Goal: Task Accomplishment & Management: Complete application form

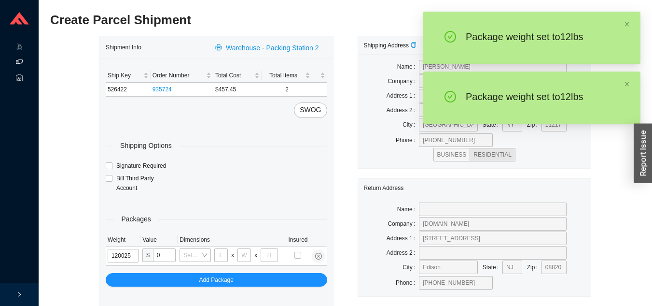
type input "12"
type input "28"
type input "16"
type input "7"
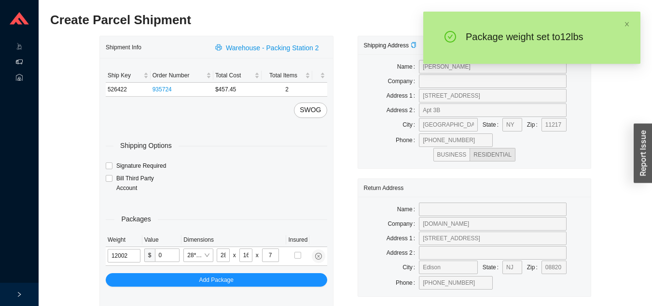
type input "12"
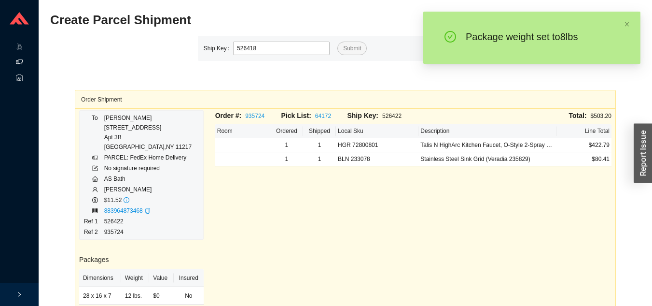
type input "526418"
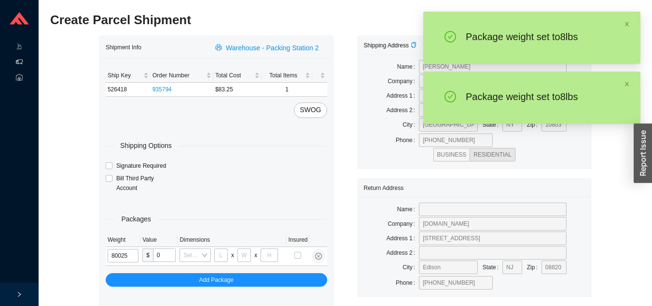
type input "8"
type input "28"
type input "16"
type input "7"
type input "8"
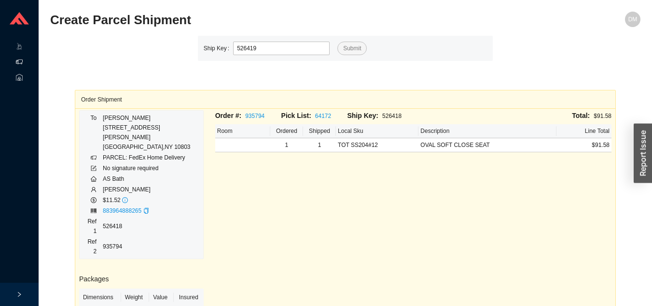
type input "526419"
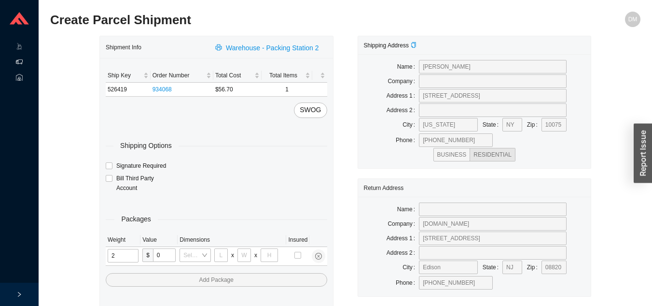
type input "25"
type input "28"
type input "16"
type input "7"
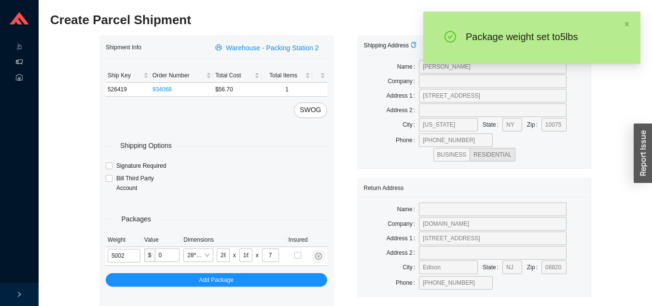
type input "5"
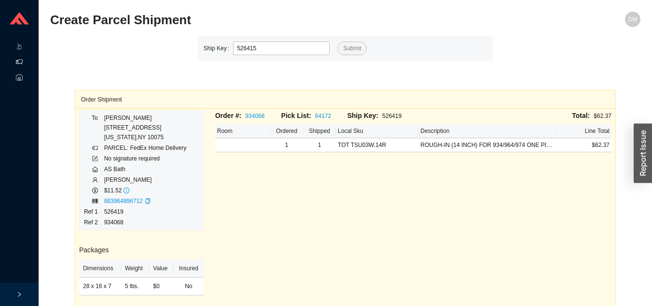
type input "526415"
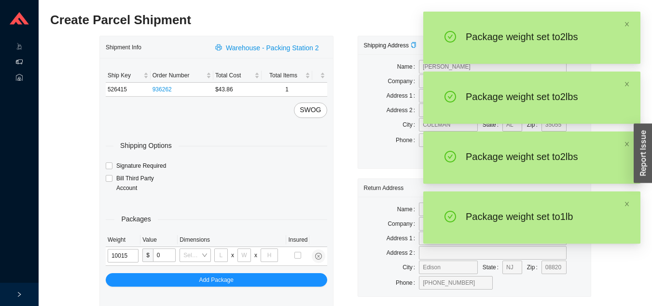
type input "1"
type input "8"
type input "1"
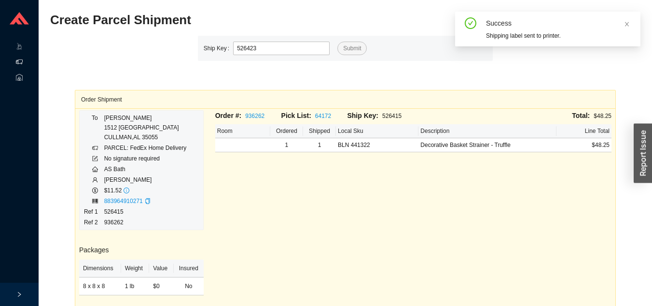
type input "526423"
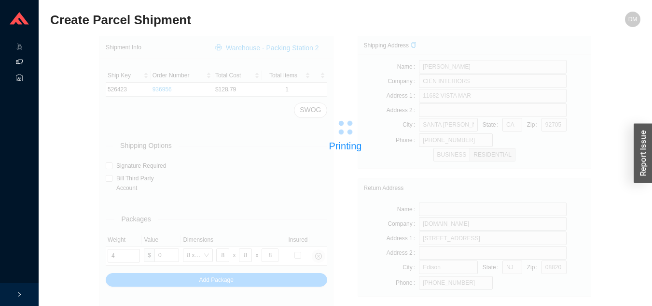
type input "3"
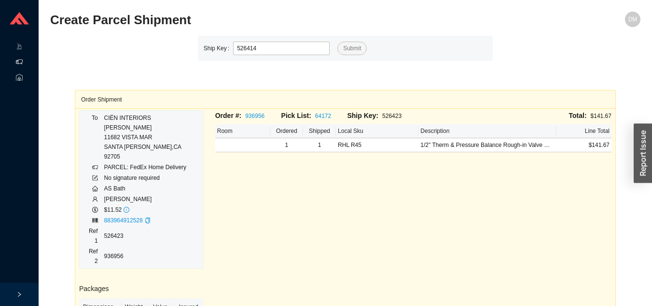
type input "526414"
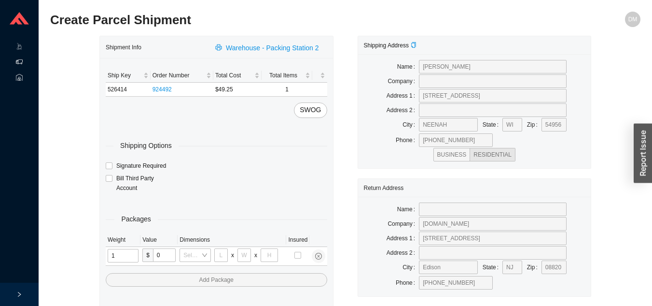
type input "15"
type input "8"
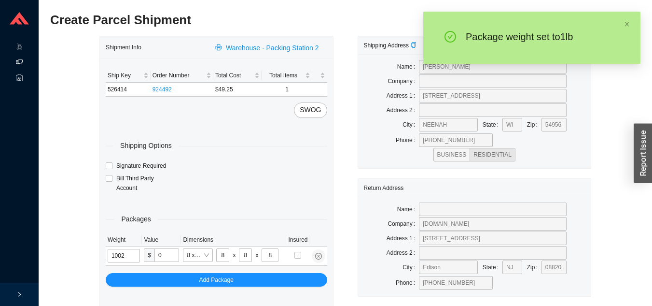
type input "1"
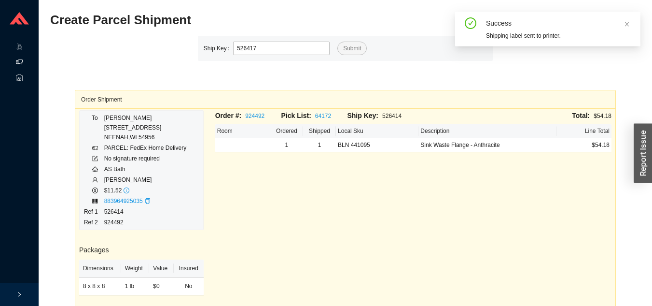
type input "526417"
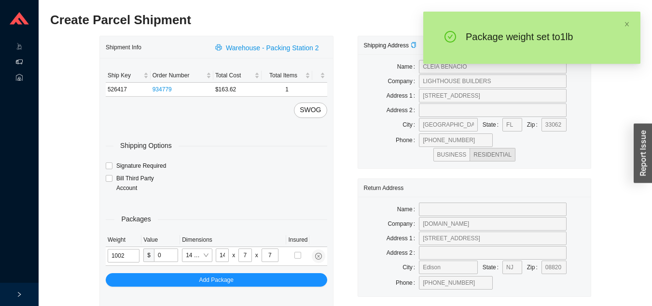
type input "1"
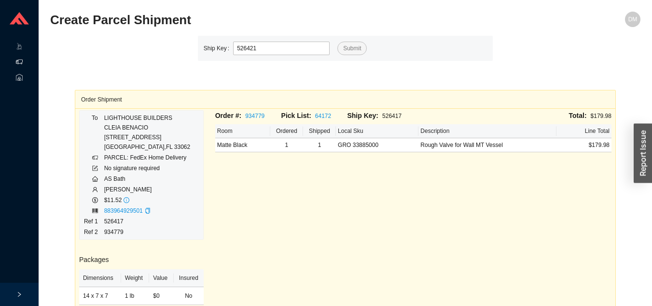
type input "526421"
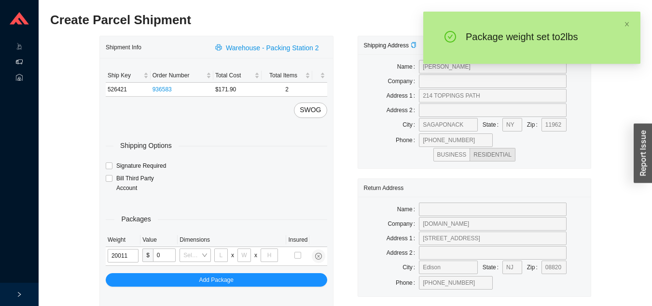
type input "2"
type input "14"
type input "7"
type input "2"
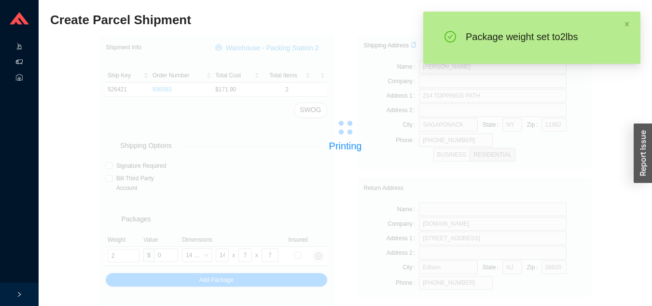
click at [19, 45] on line at bounding box center [19, 45] width 0 height 0
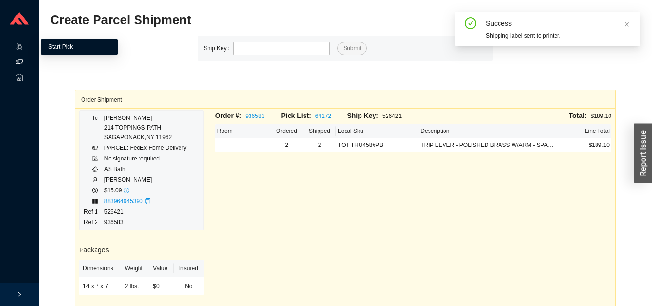
click at [73, 44] on link "Start Pick" at bounding box center [60, 46] width 25 height 7
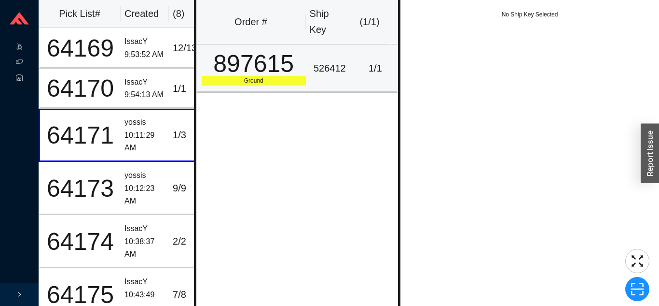
click at [270, 72] on div "897615" at bounding box center [254, 64] width 104 height 24
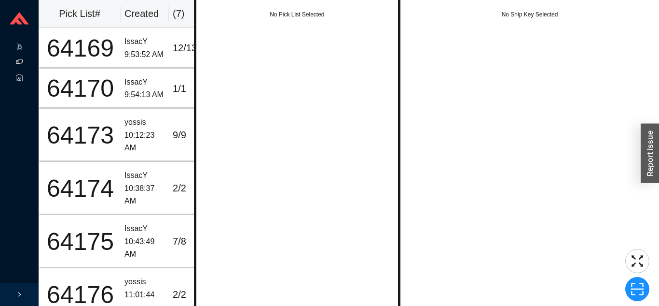
click at [20, 63] on icon at bounding box center [19, 61] width 7 height 7
click at [13, 64] on div "Shipping" at bounding box center [19, 62] width 39 height 15
click at [15, 62] on div "Shipping" at bounding box center [19, 62] width 39 height 15
click at [22, 63] on icon at bounding box center [19, 64] width 5 height 2
click at [22, 61] on icon at bounding box center [19, 61] width 7 height 7
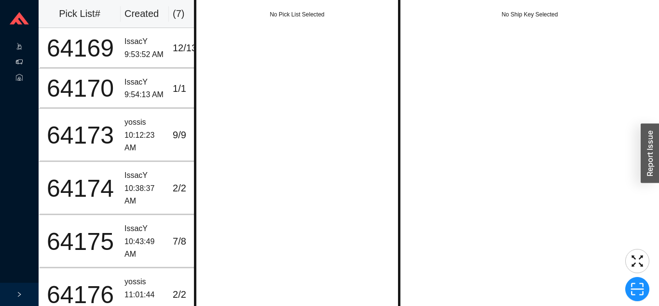
click at [19, 62] on icon at bounding box center [19, 61] width 7 height 7
click at [27, 47] on icon at bounding box center [28, 47] width 5 height 0
click at [20, 49] on icon at bounding box center [19, 49] width 3 height 0
click at [28, 63] on icon at bounding box center [28, 63] width 5 height 0
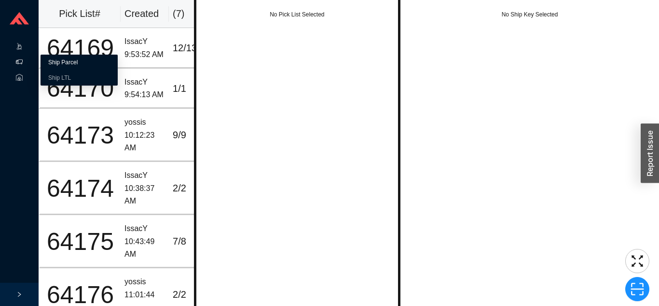
click at [56, 60] on link "Ship Parcel" at bounding box center [62, 62] width 29 height 7
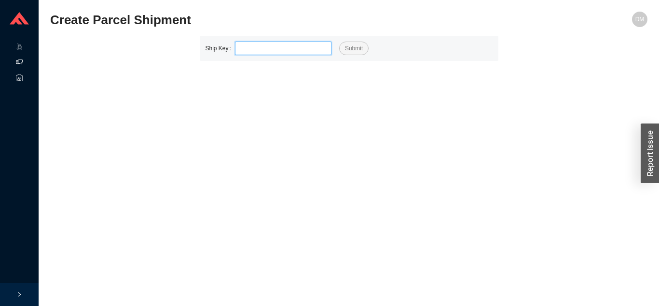
click at [287, 46] on input "tel" at bounding box center [283, 49] width 97 height 14
type input "526412"
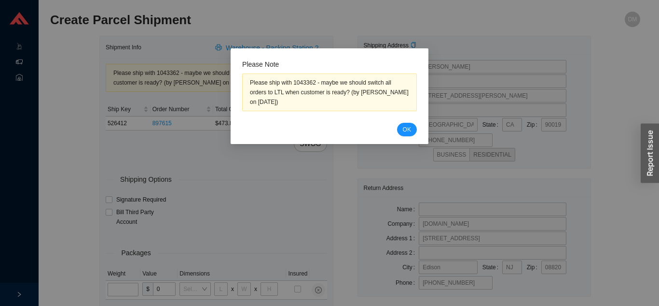
click at [405, 130] on span "OK" at bounding box center [407, 130] width 8 height 10
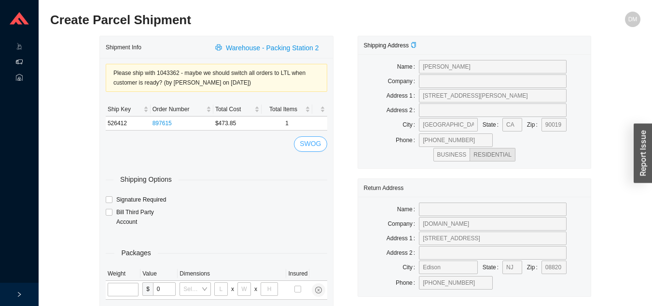
click at [304, 140] on span "SWOG" at bounding box center [310, 143] width 21 height 11
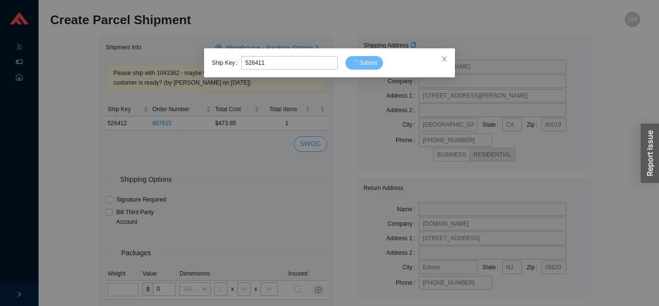
type input "526411"
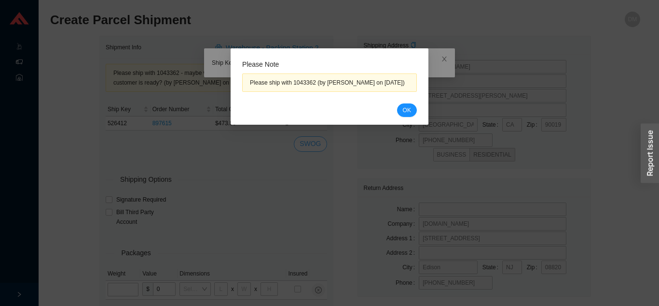
click at [405, 112] on span "OK" at bounding box center [407, 110] width 8 height 10
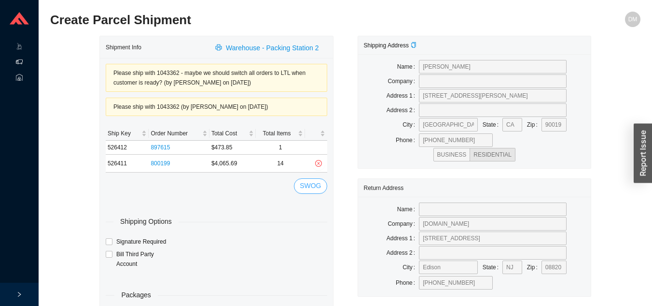
click at [311, 189] on span "SWOG" at bounding box center [310, 185] width 21 height 11
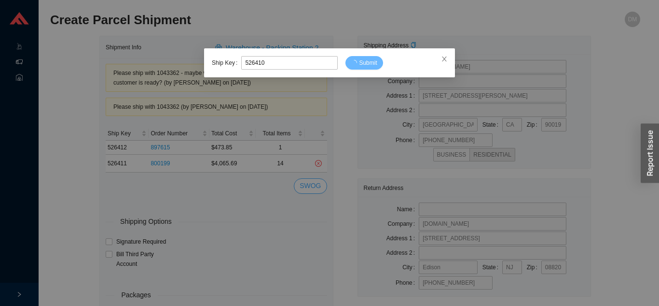
type input "526410"
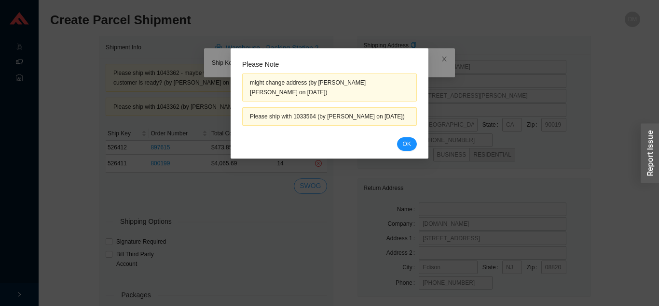
click at [408, 139] on span "OK" at bounding box center [407, 144] width 8 height 10
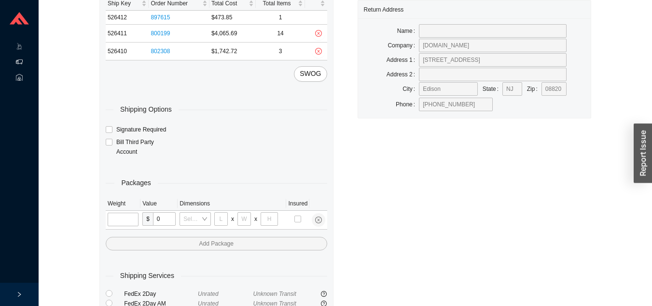
scroll to position [188, 0]
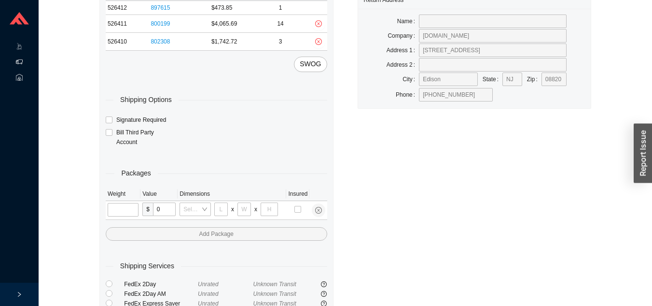
type input "24"
type input "16"
click at [129, 205] on input "tel" at bounding box center [124, 210] width 32 height 14
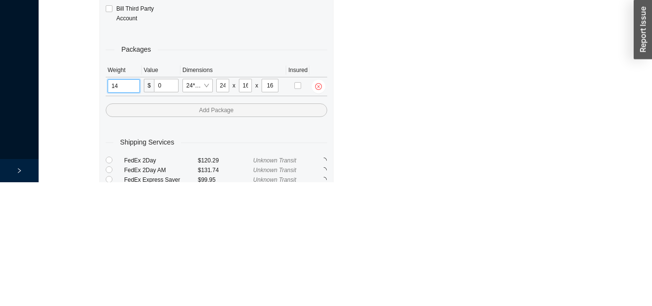
type input "14"
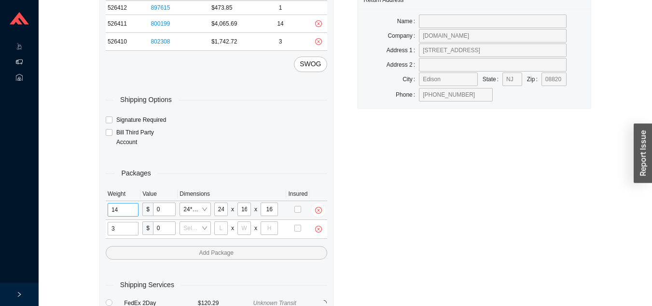
type input "30"
type input "26"
type input "20"
type input "12"
click at [129, 235] on input "tel" at bounding box center [124, 229] width 32 height 14
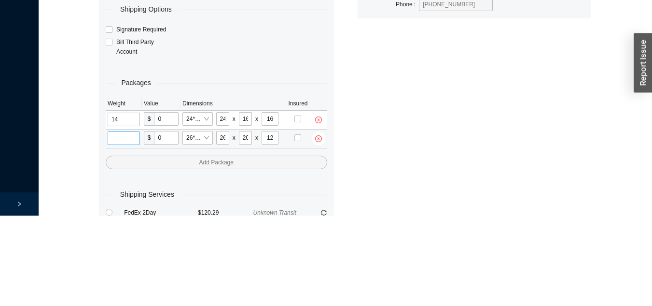
scroll to position [196, 0]
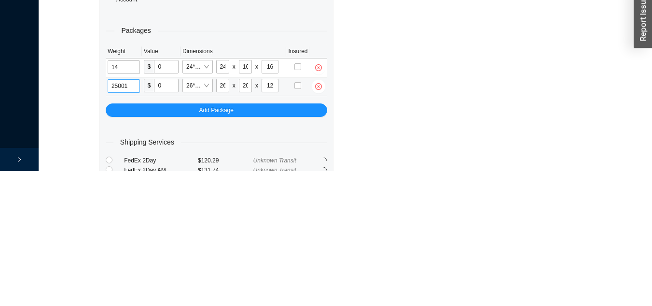
type input "25"
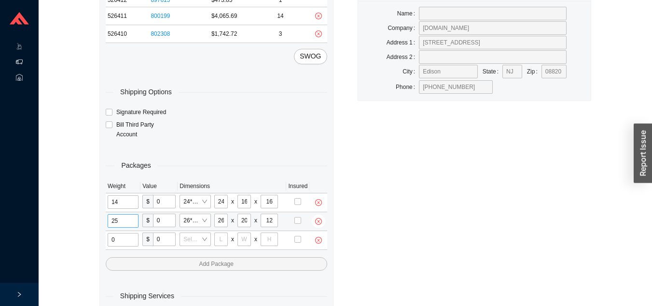
type input "2"
type input "18"
type input "8"
click at [271, 238] on input "42" at bounding box center [268, 239] width 18 height 14
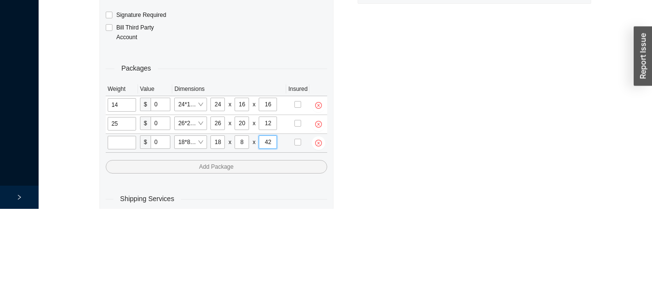
scroll to position [214, 0]
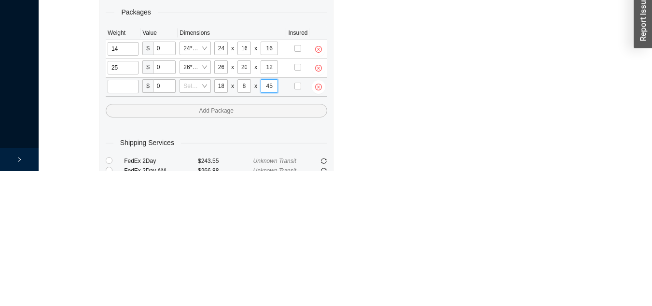
type input "45"
click at [127, 225] on input "tel" at bounding box center [123, 221] width 31 height 14
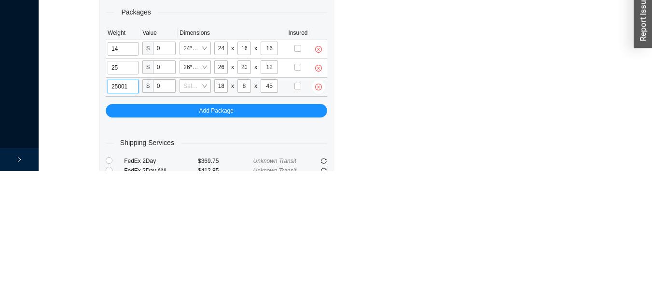
type input "25"
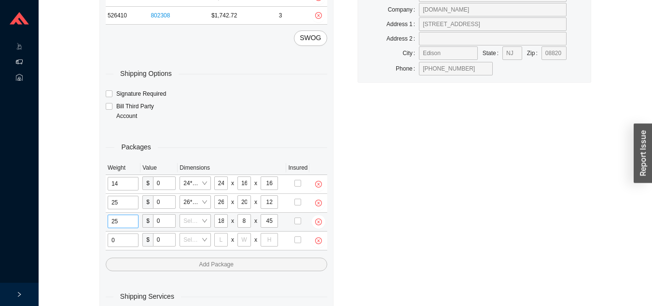
type input "2"
type input "18"
type input "8"
type input "42"
click at [118, 242] on input "tel" at bounding box center [122, 240] width 28 height 14
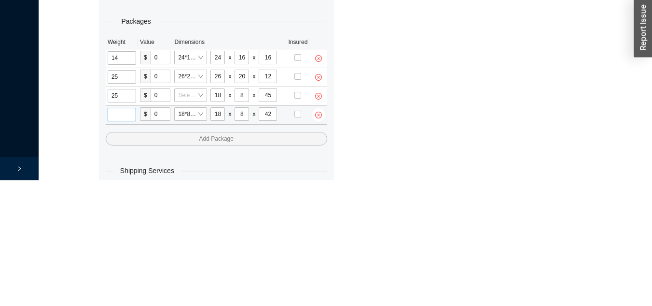
scroll to position [233, 0]
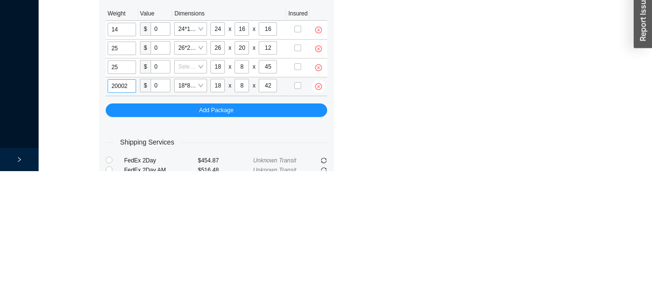
type input "20"
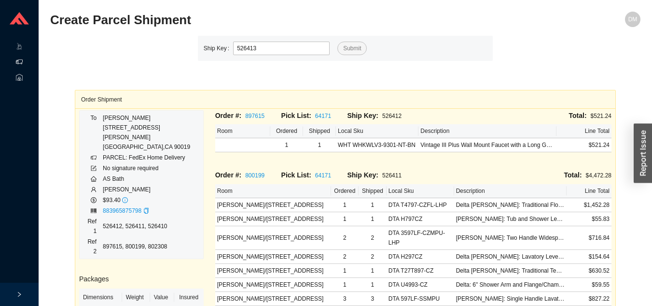
type input "526413"
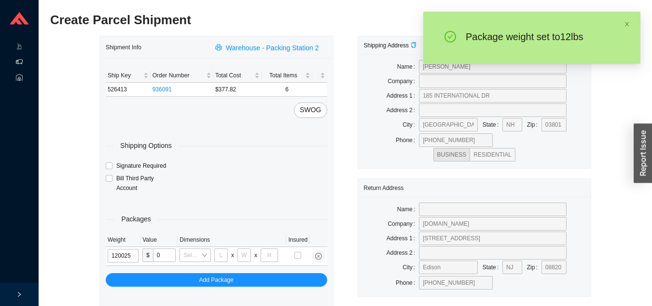
type input "12"
type input "28"
type input "16"
type input "7"
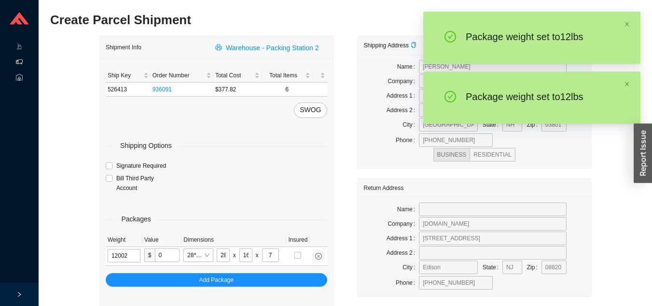
type input "12"
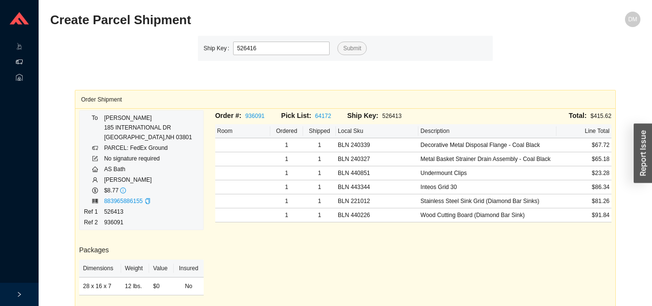
type input "526416"
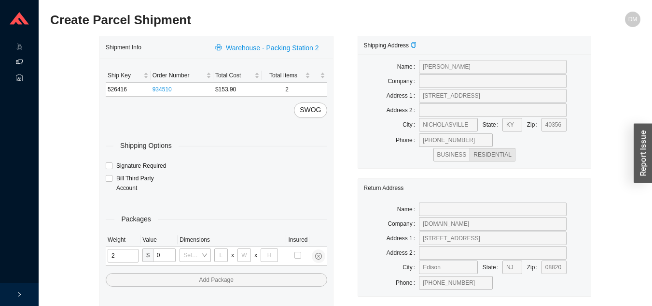
type input "25"
type input "28"
type input "16"
type input "7"
type input "2"
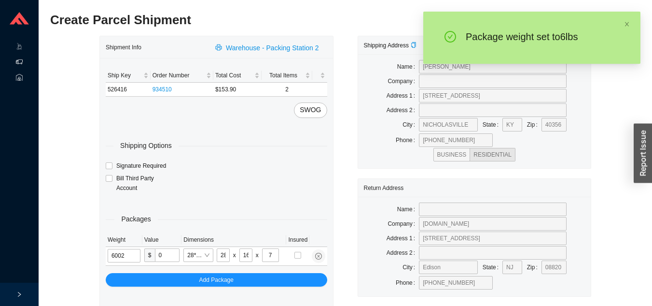
type input "6"
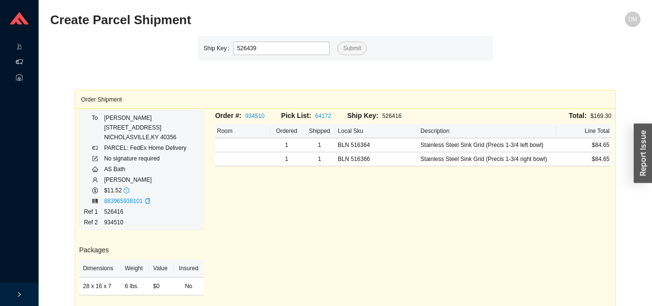
type input "526439"
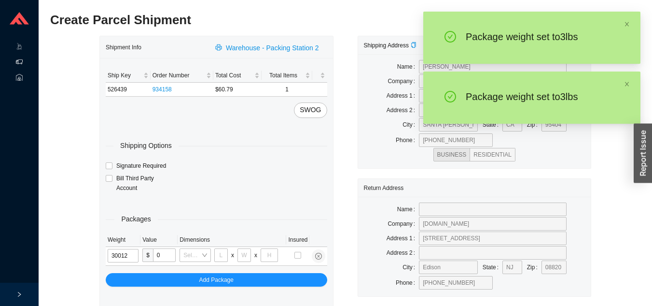
type input "3"
type input "18"
type input "12"
type input "6"
type input "3"
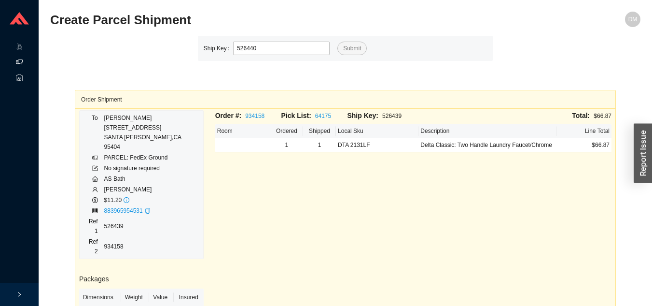
type input "526440"
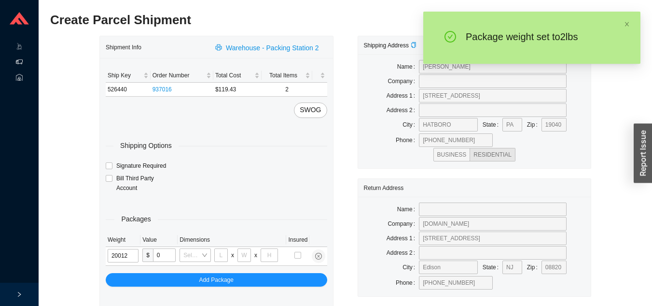
type input "2"
type input "18"
type input "12"
type input "6"
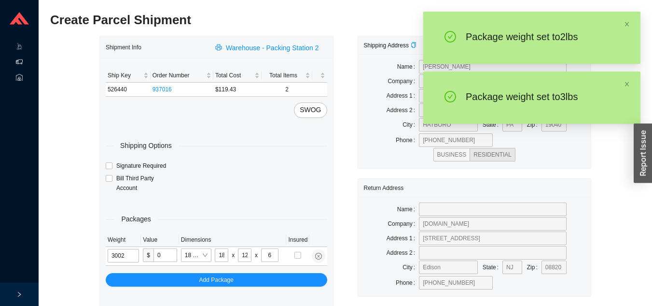
type input "3"
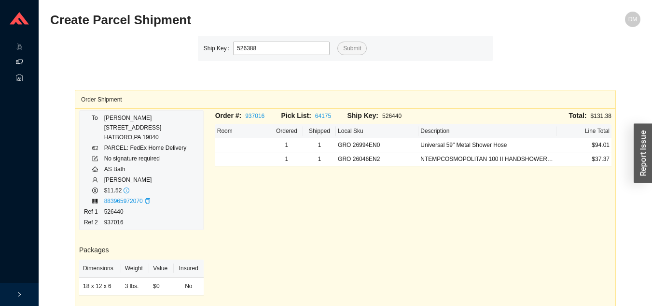
type input "526388"
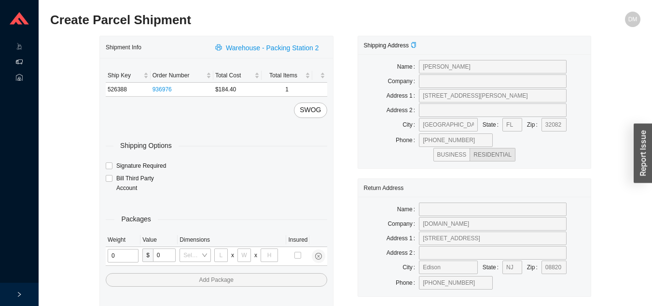
type input "1"
type input "18"
type input "5"
type input "36"
click at [121, 256] on input "tel" at bounding box center [122, 256] width 28 height 14
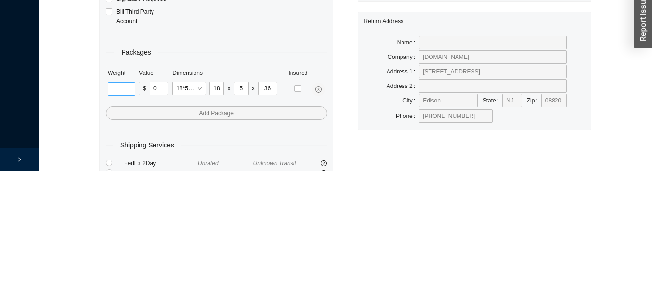
scroll to position [35, 0]
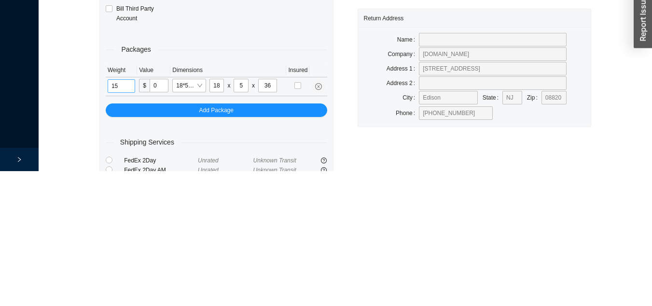
type input "15"
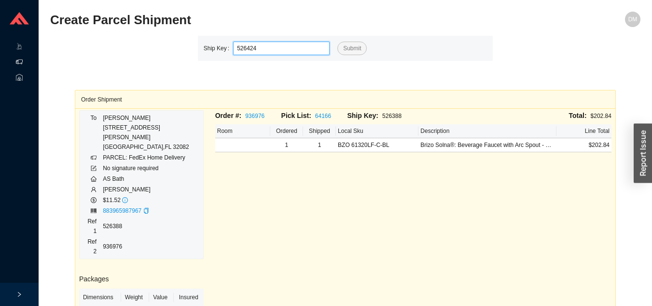
type input "526424"
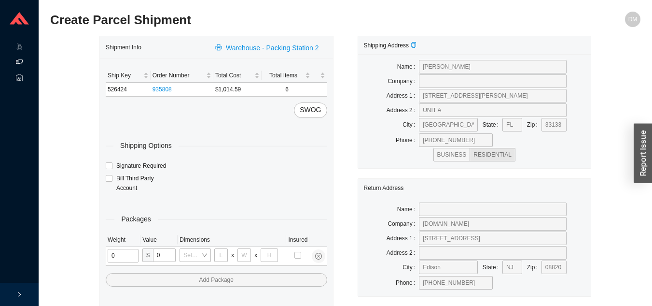
type input "9"
type input "15"
type input "36"
click at [127, 258] on input "tel" at bounding box center [123, 256] width 31 height 14
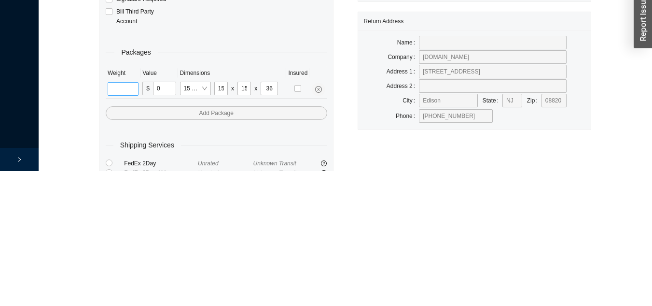
scroll to position [35, 0]
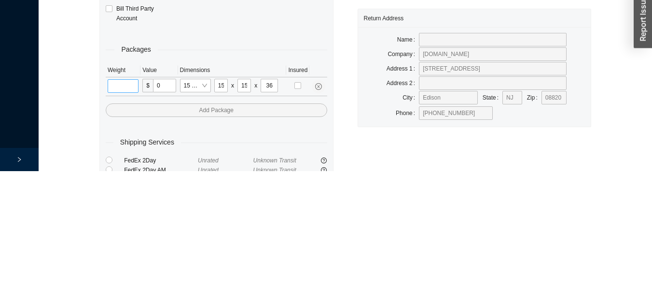
type input "1"
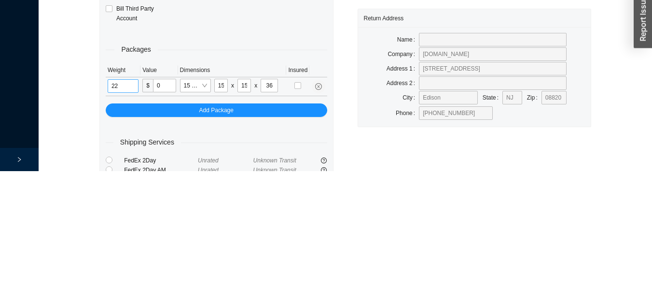
type input "22"
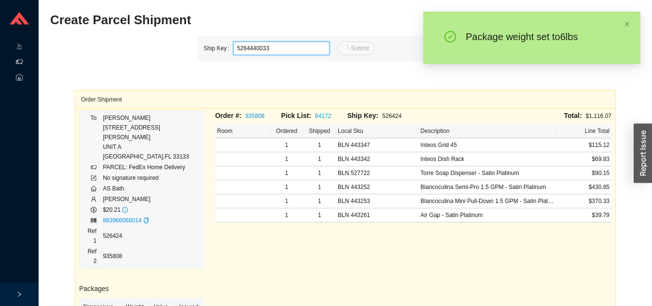
type input "33"
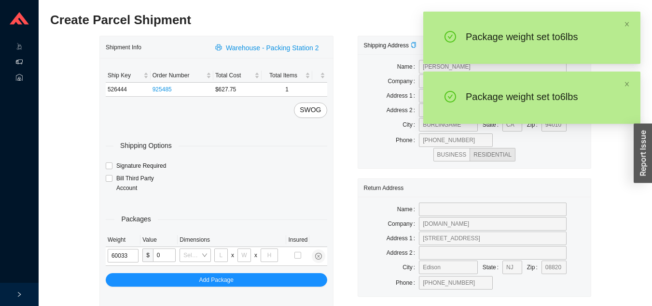
type input "6"
type input "24"
type input "14"
type input "4"
type input "6"
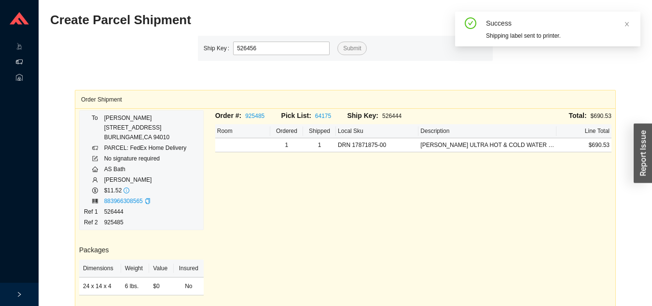
type input "526456"
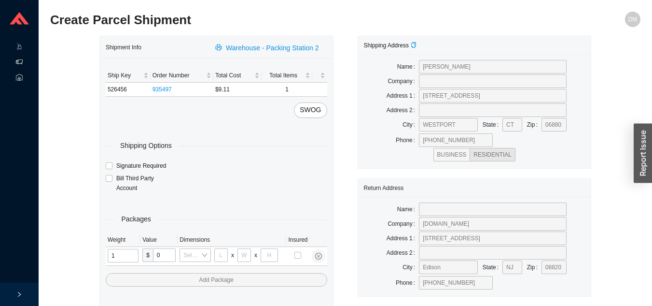
type input "11"
type input "14"
type input "7"
type input "2"
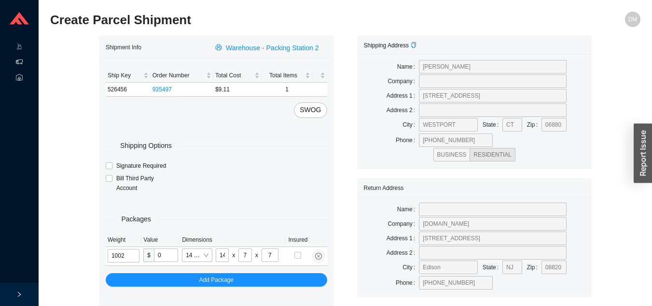
type input "1"
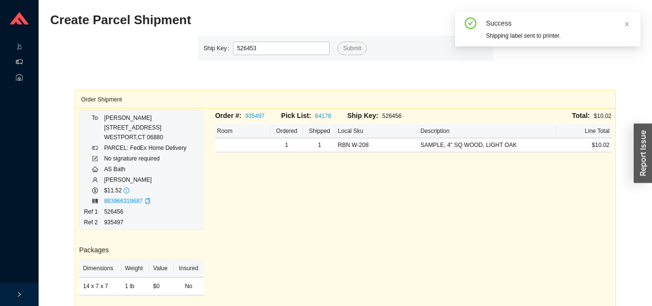
type input "526453"
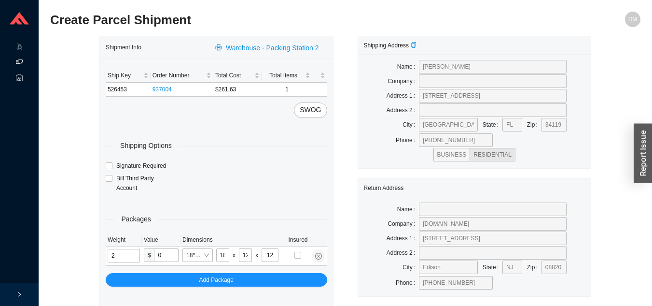
type input "11"
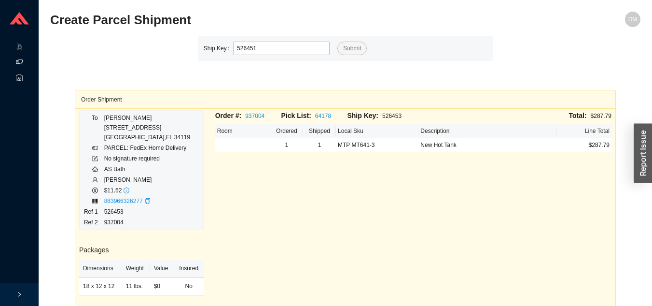
type input "526451"
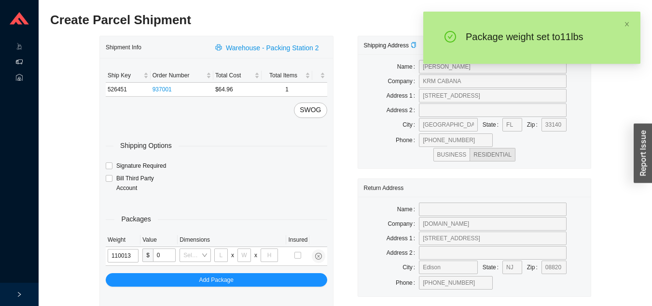
type input "11"
type input "10"
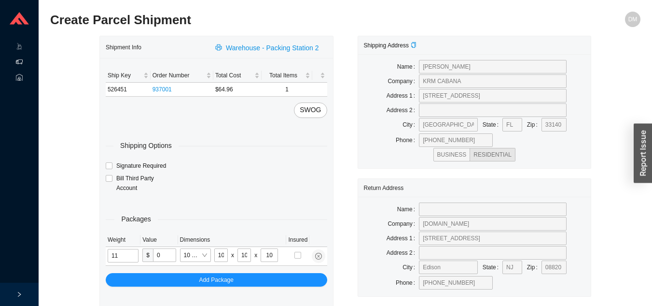
click at [132, 255] on input "11" at bounding box center [123, 256] width 31 height 14
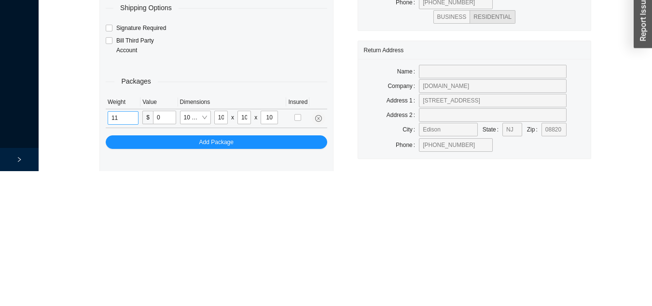
scroll to position [35, 0]
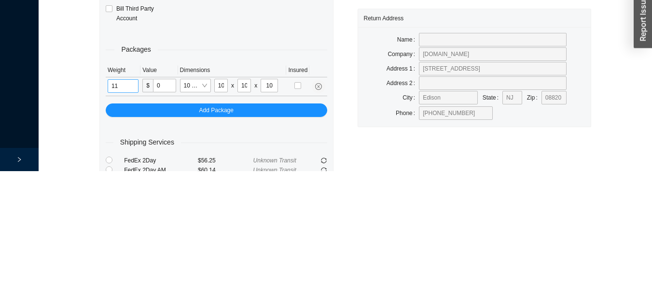
type input "1"
type input "3"
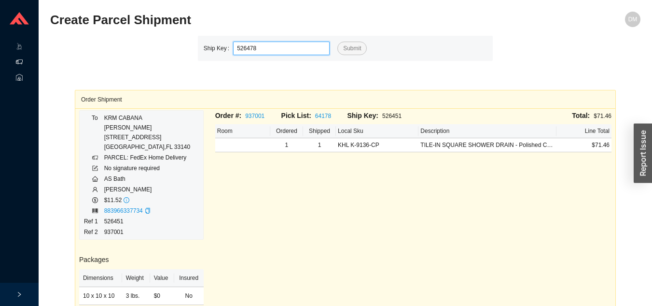
type input "526478"
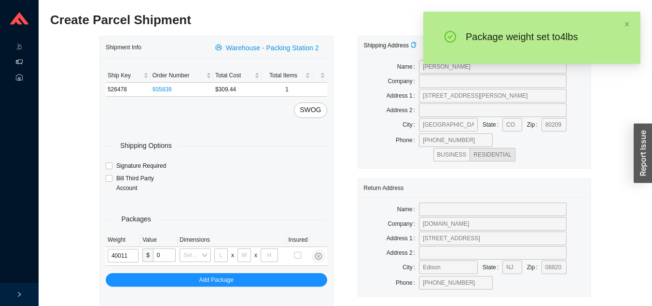
type input "4"
type input "14"
type input "7"
type input "4"
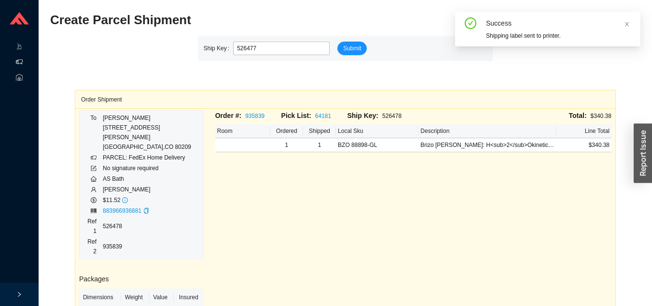
type input "526477"
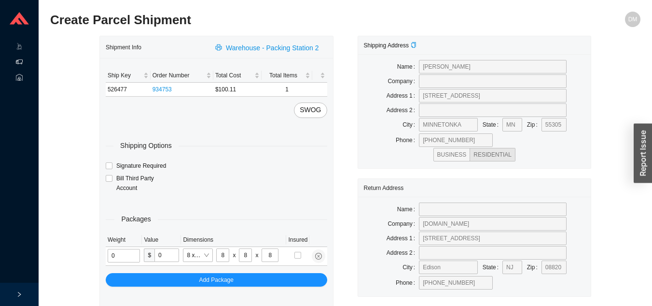
type input "2"
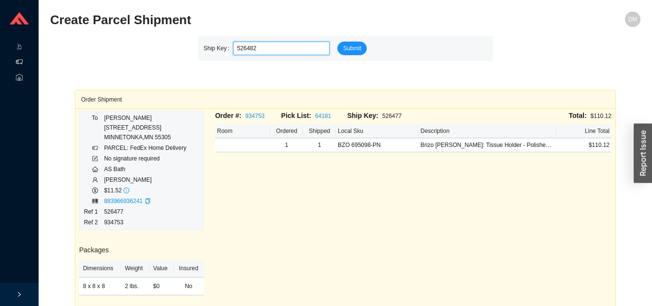
type input "526482"
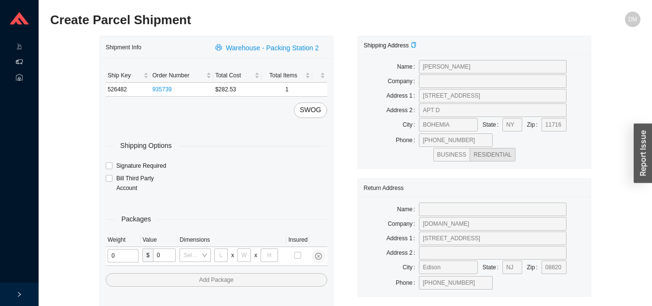
type input "1"
type input "18"
type input "5"
type input "36"
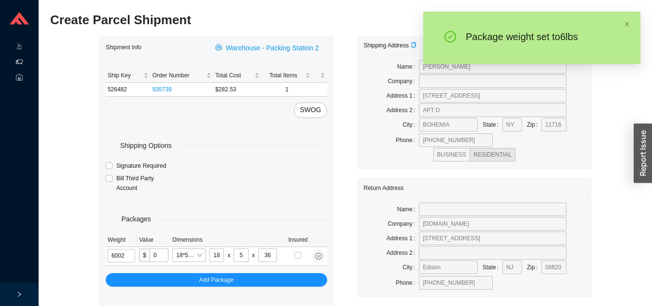
type input "6"
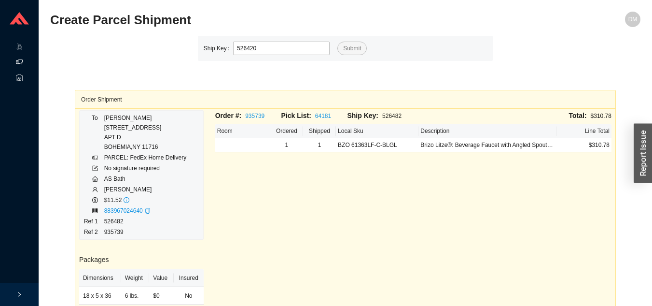
type input "526420"
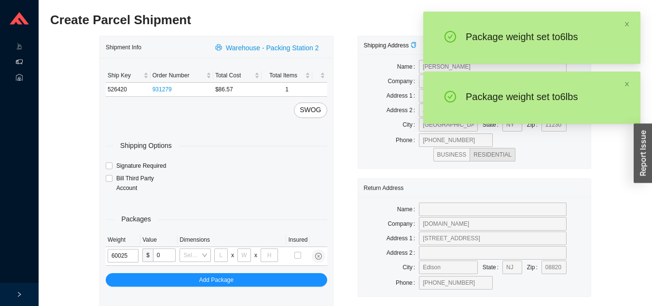
type input "6"
type input "28"
type input "16"
type input "7"
type input "6"
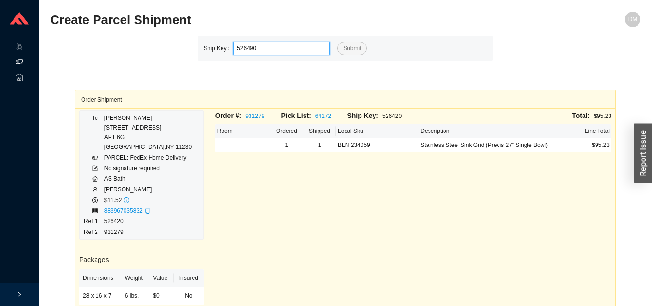
type input "526490"
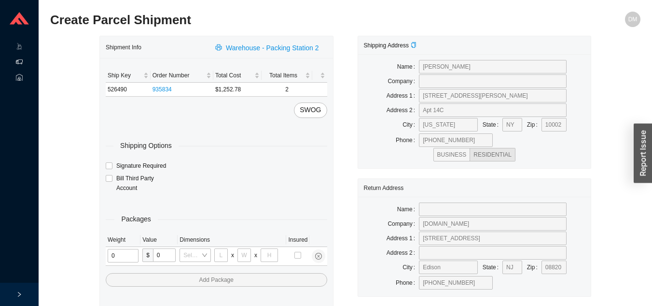
type input "2"
type input "18"
type input "8"
type input "42"
click at [127, 252] on input "tel" at bounding box center [122, 256] width 28 height 14
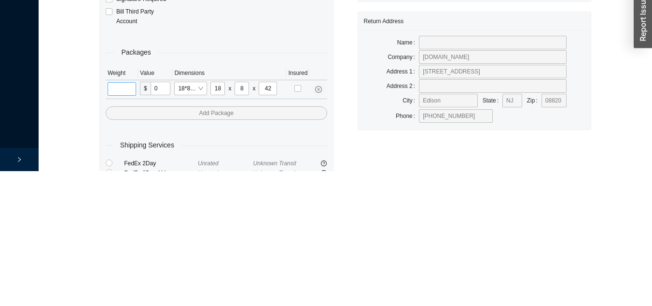
scroll to position [35, 0]
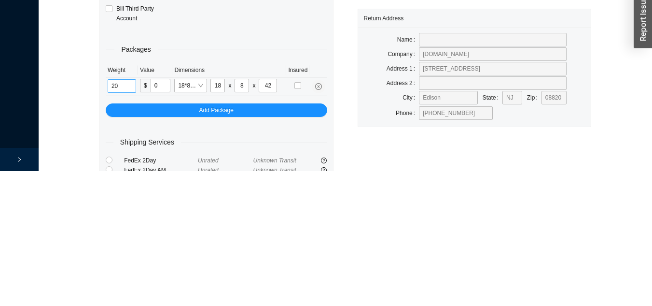
type input "20"
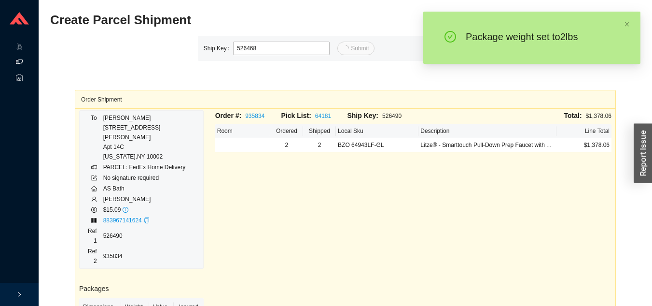
type input "526468"
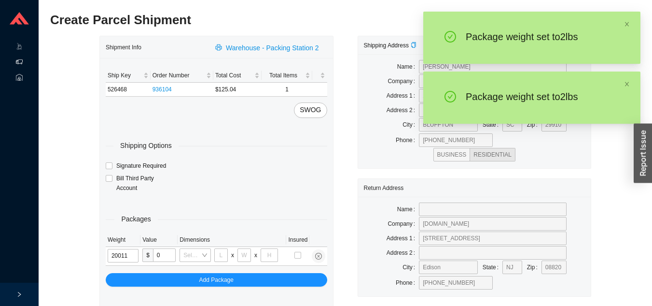
type input "2"
type input "14"
type input "7"
type input "2"
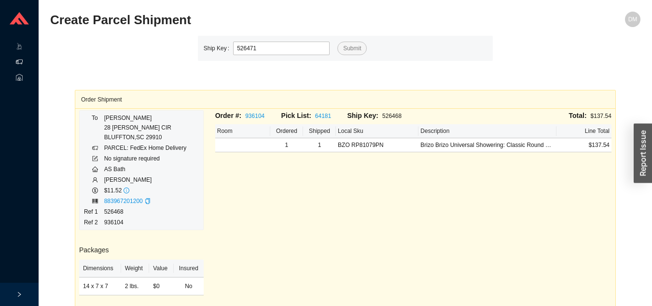
type input "526471"
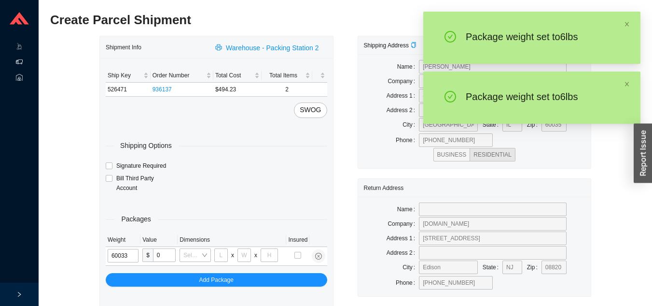
type input "6"
type input "24"
type input "14"
type input "4"
type input "6"
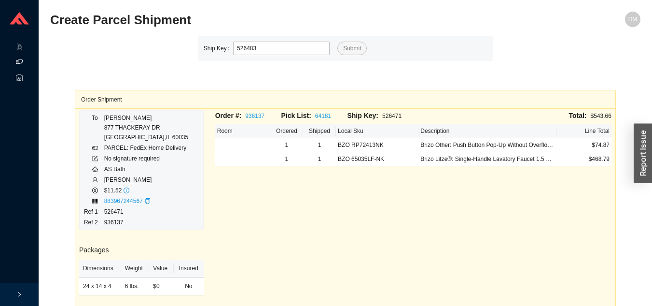
type input "526483"
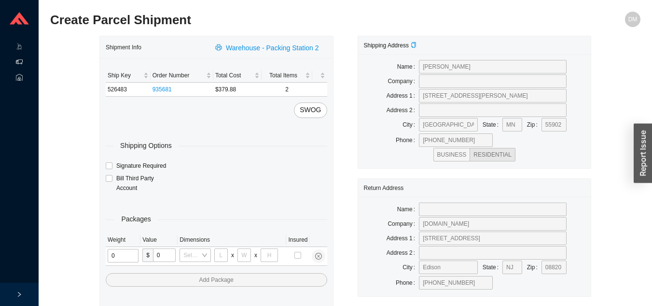
type input "1"
type input "18"
type input "5"
type input "36"
click at [118, 258] on input "tel" at bounding box center [122, 256] width 28 height 14
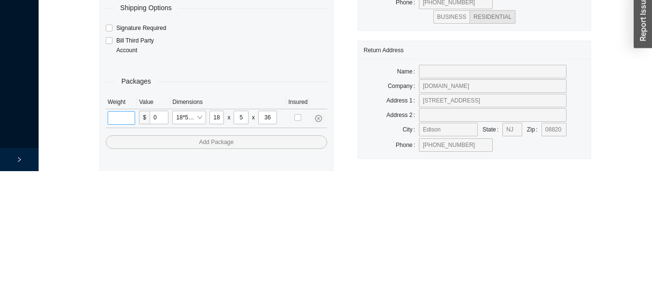
scroll to position [35, 0]
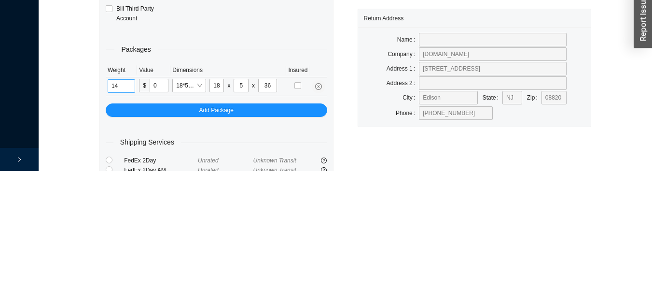
type input "14"
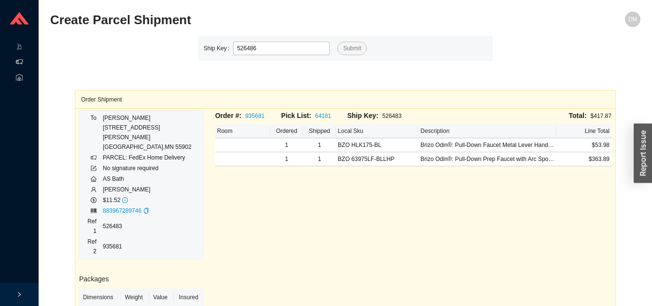
type input "526486"
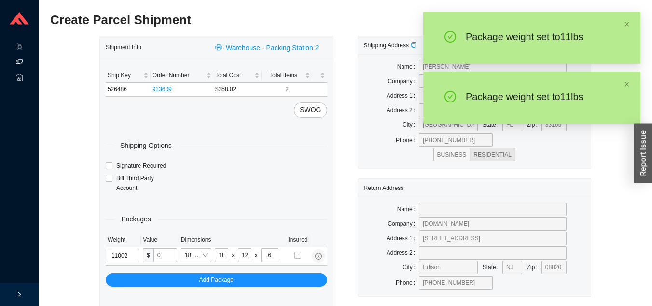
type input "11"
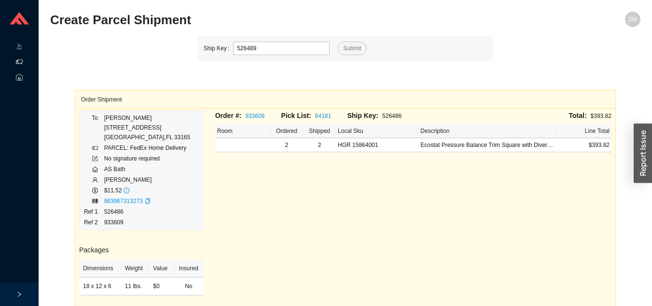
type input "526489"
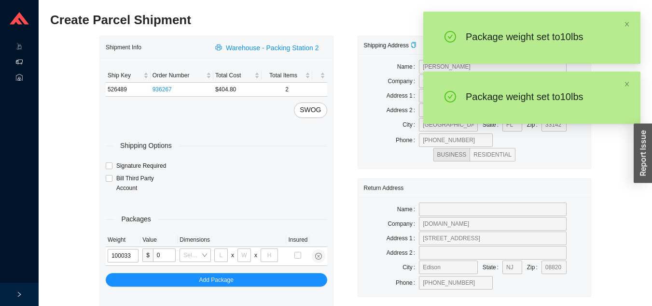
type input "10"
type input "24"
type input "14"
type input "4"
type input "10"
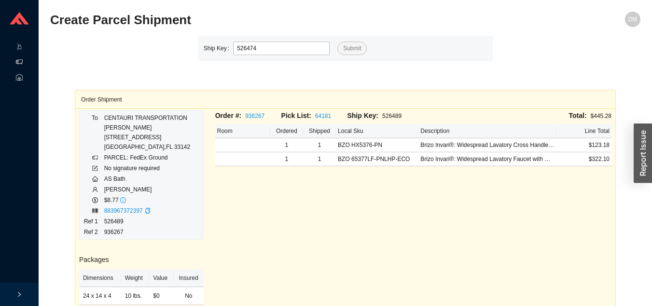
type input "526474"
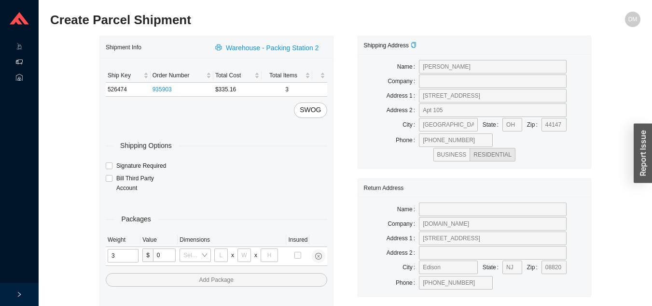
type input "33"
type input "24"
type input "14"
type input "4"
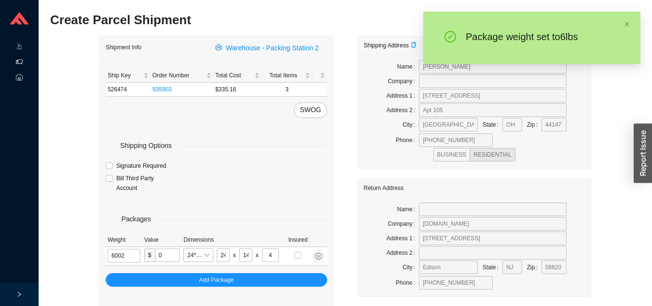
type input "6"
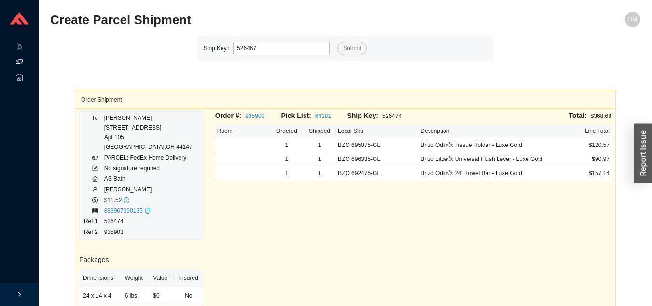
type input "526467"
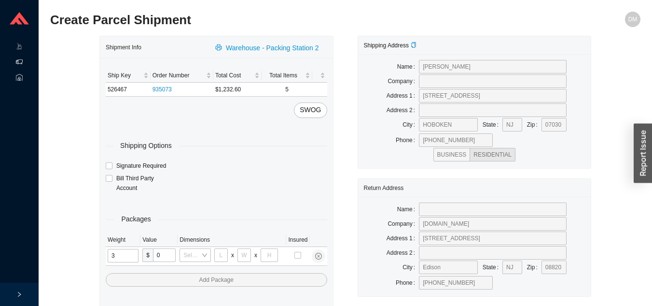
type input "35"
type input "30"
type input "15"
click at [129, 251] on input "tel" at bounding box center [123, 256] width 31 height 14
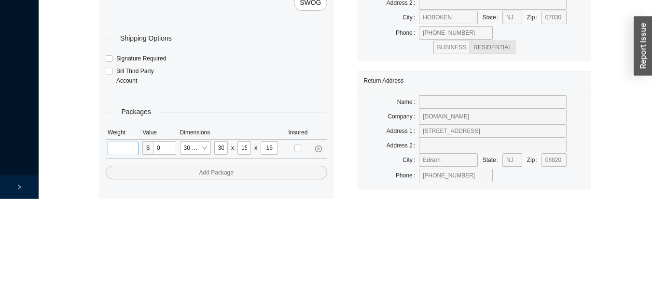
scroll to position [35, 0]
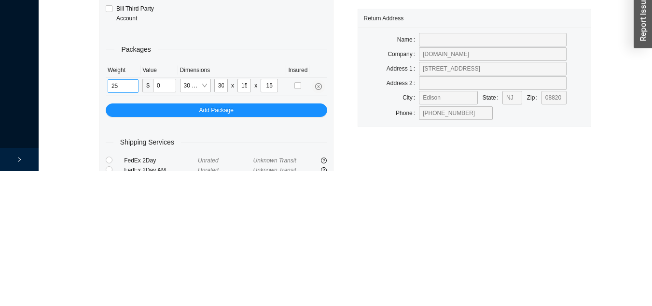
type input "25"
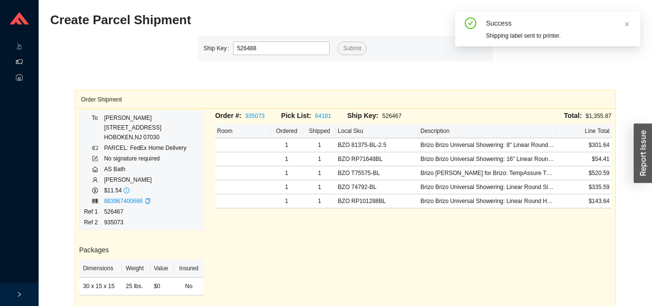
type input "526488"
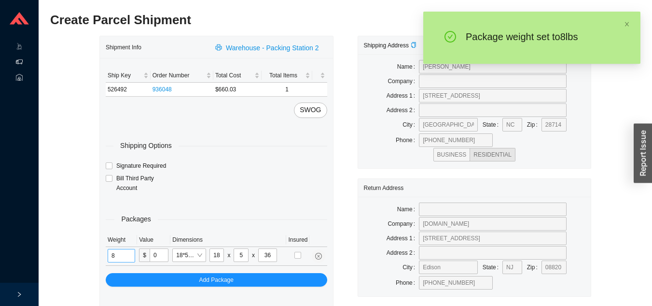
click at [128, 255] on input "8" at bounding box center [122, 256] width 28 height 14
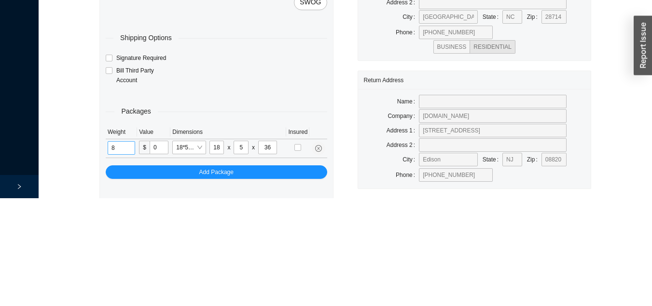
scroll to position [35, 0]
